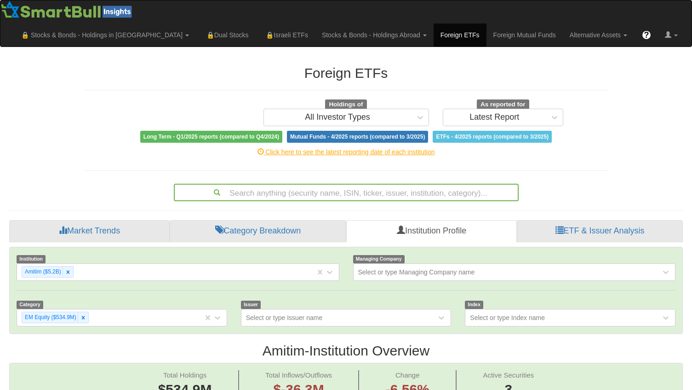
scroll to position [19, 657]
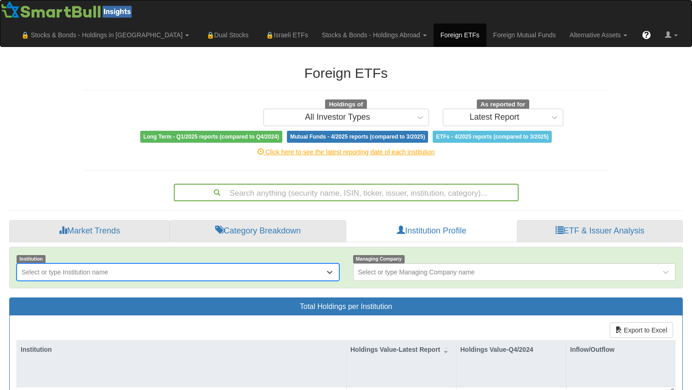
scroll to position [41, 0]
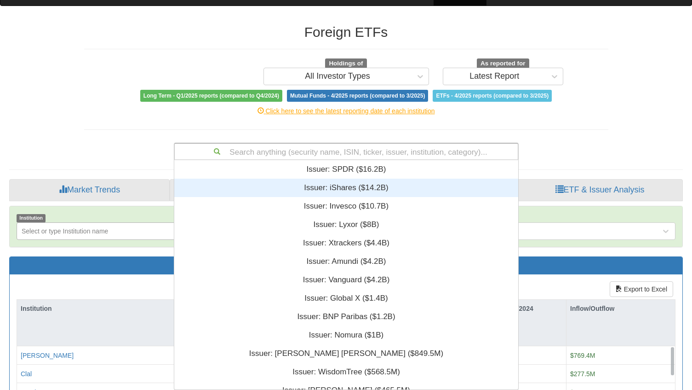
click at [373, 160] on div "Search anything (security name, ISIN, ticker, issuer, institution, category)...…" at bounding box center [346, 151] width 345 height 17
paste input "Fineco"
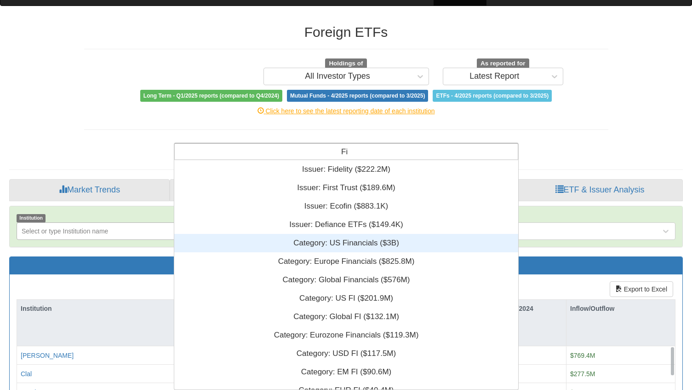
type input "F"
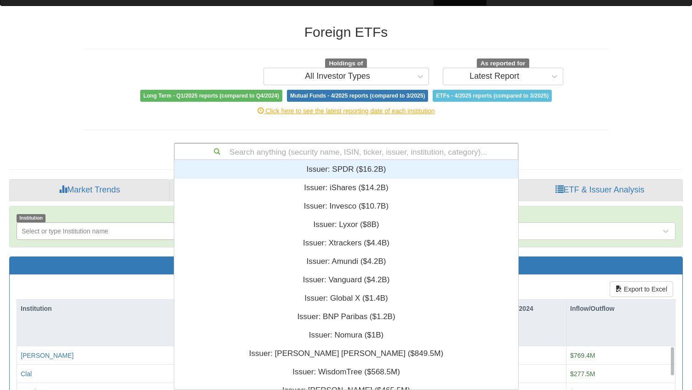
click at [311, 148] on div "Search anything (security name, ISIN, ticker, issuer, institution, category)..." at bounding box center [346, 152] width 343 height 16
paste input "First Trust Vest NASDAQ-100"
type input "First Trust Vest NASDAQ-100"
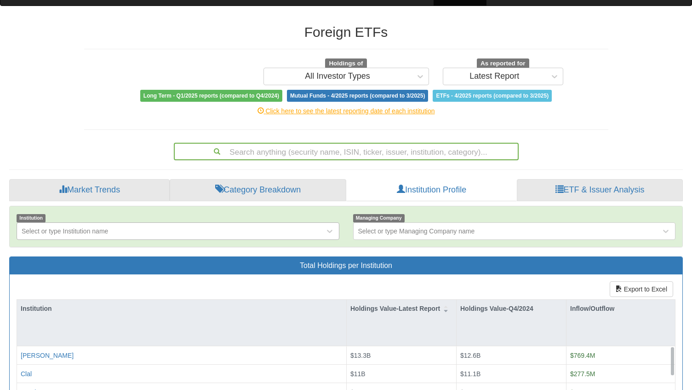
click at [525, 128] on div "Foreign ETFs Holdings of All Investor Types As reported for Latest Report Long …" at bounding box center [346, 87] width 538 height 145
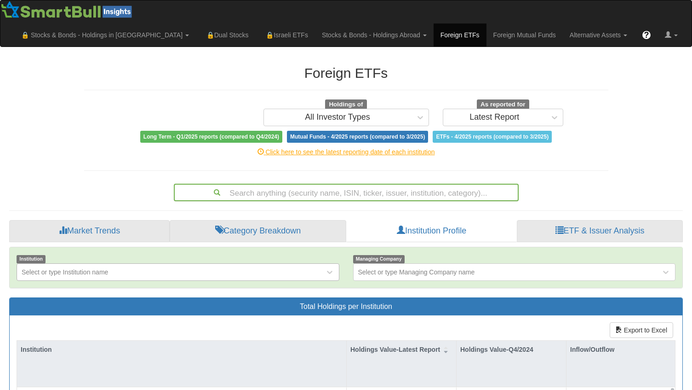
scroll to position [41, 0]
